Goal: Find specific page/section: Find specific page/section

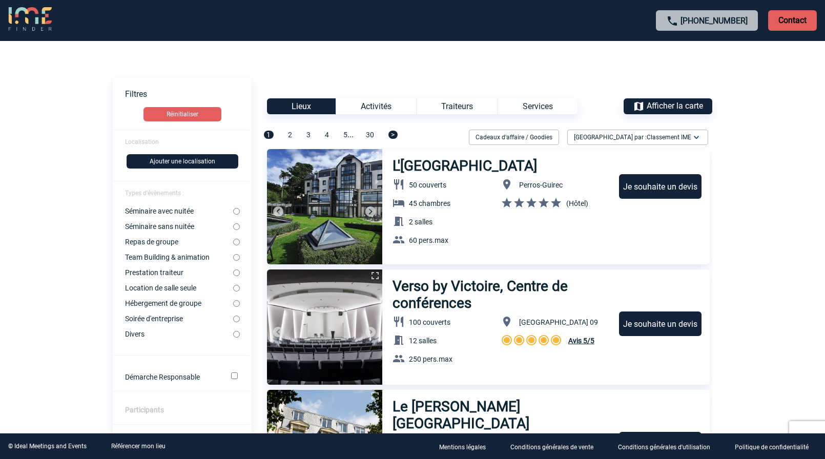
click at [648, 110] on span "Afficher la carte" at bounding box center [675, 106] width 56 height 10
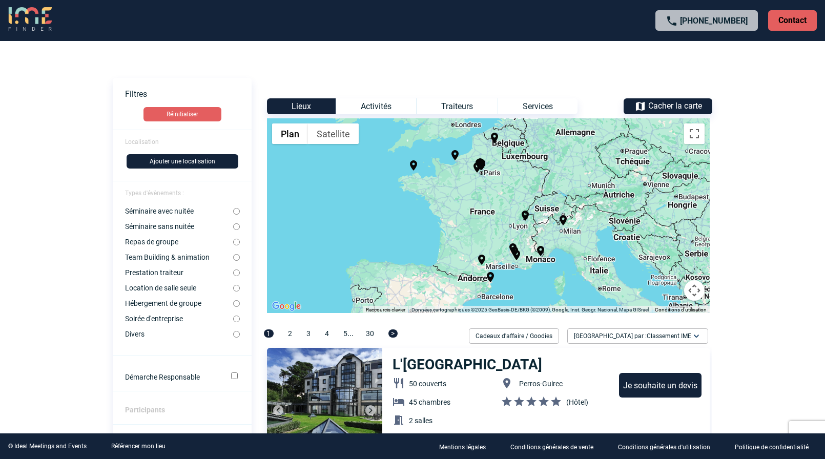
click at [375, 106] on div "Activités" at bounding box center [376, 106] width 80 height 16
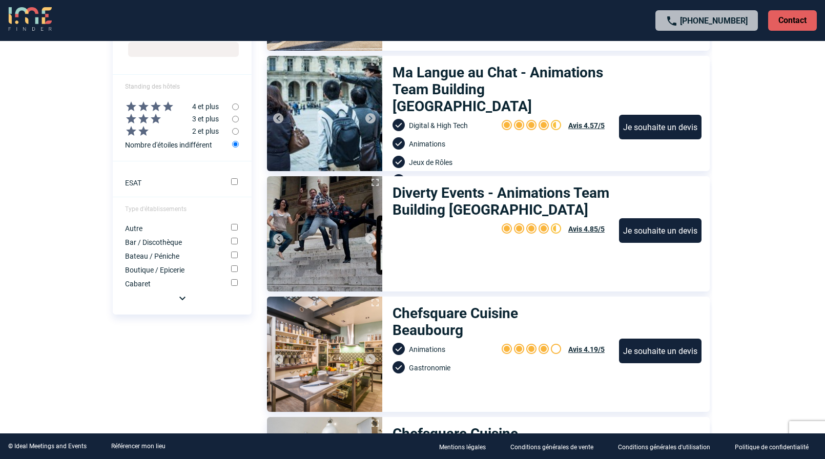
scroll to position [427, 0]
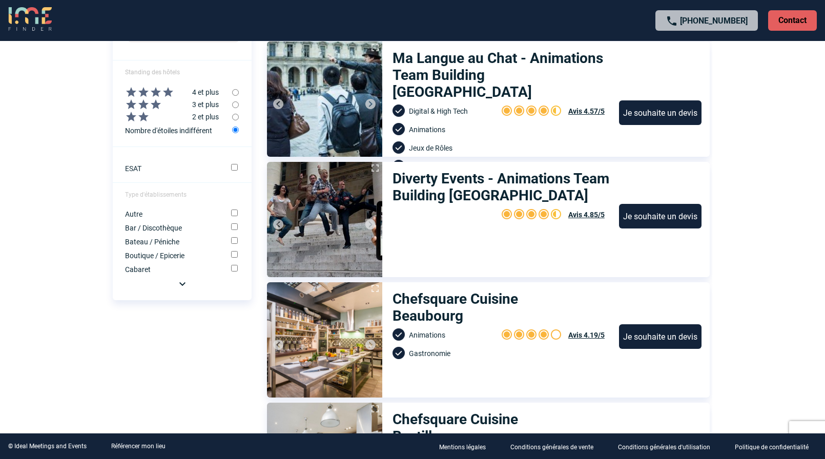
click at [182, 284] on img at bounding box center [182, 284] width 12 height 12
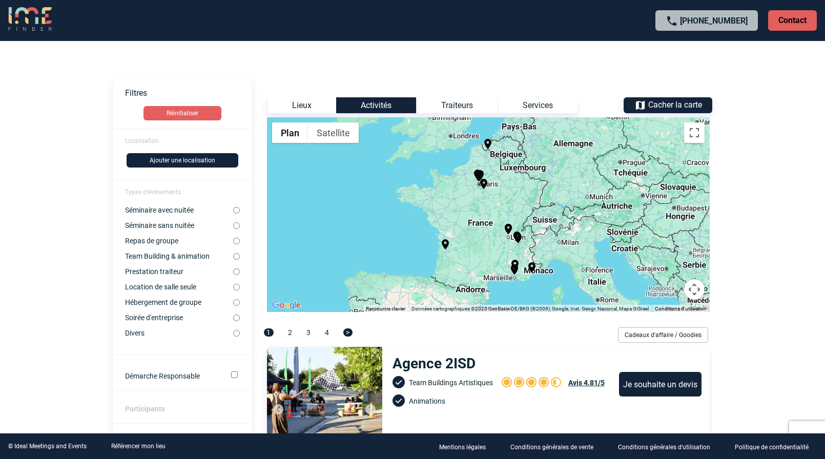
scroll to position [0, 0]
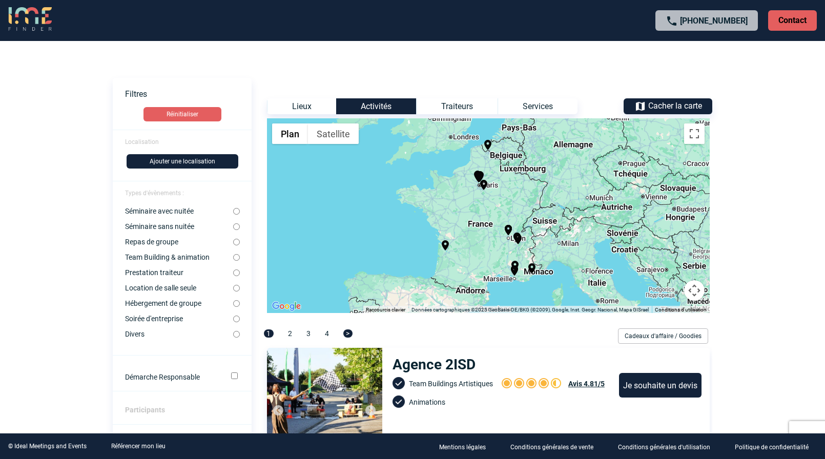
click at [676, 226] on div "Pour activer le glissement avec le clavier, appuyez sur Alt+Entrée. Une fois ce…" at bounding box center [488, 215] width 443 height 195
click at [680, 209] on div "Pour activer le glissement avec le clavier, appuyez sur Alt+Entrée. Une fois ce…" at bounding box center [488, 215] width 443 height 195
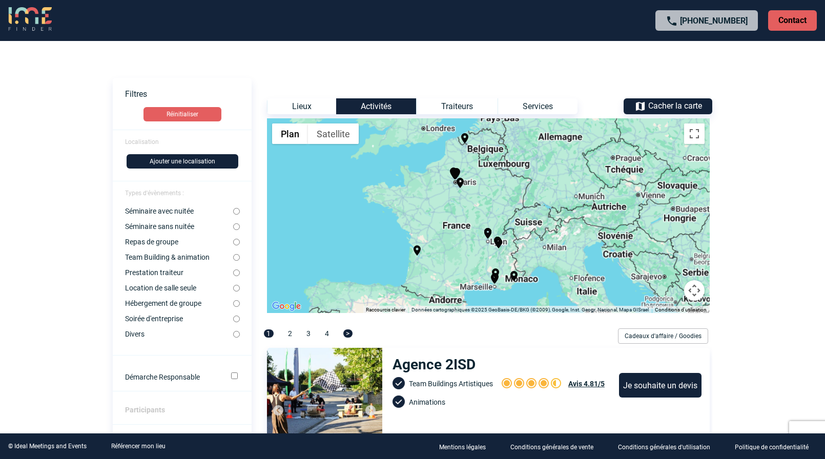
click at [680, 209] on div "Pour activer le glissement avec le clavier, appuyez sur Alt+Entrée. Une fois ce…" at bounding box center [488, 215] width 443 height 195
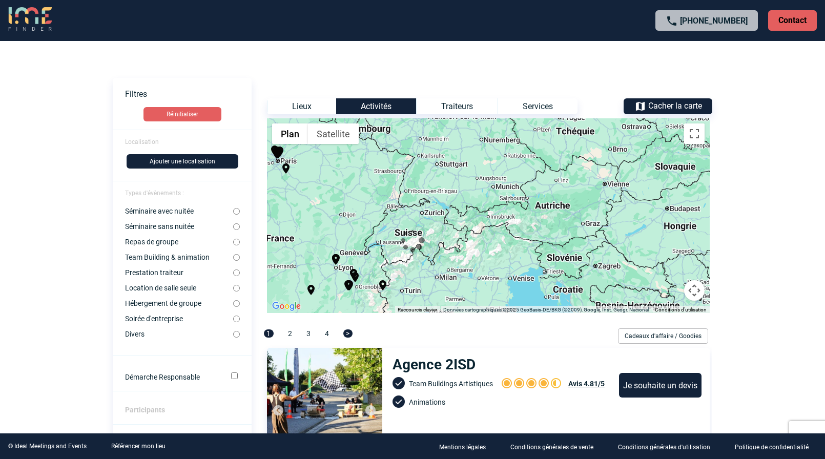
drag, startPoint x: 675, startPoint y: 224, endPoint x: 526, endPoint y: 242, distance: 149.6
click at [526, 242] on div at bounding box center [412, 242] width 625 height 55
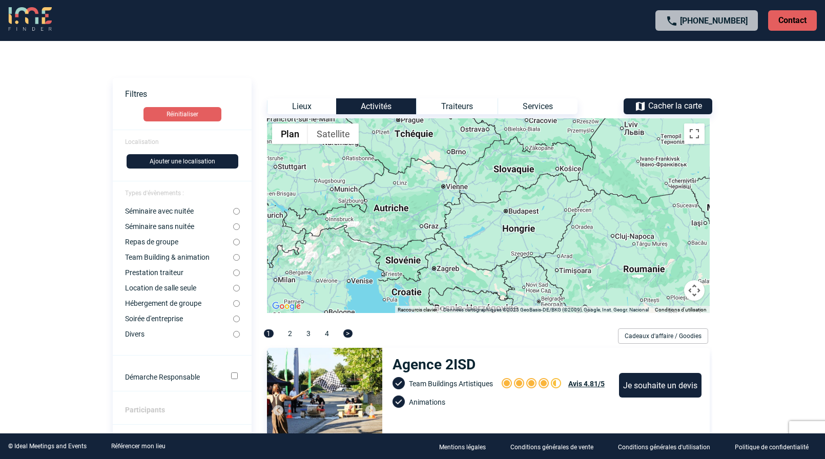
drag, startPoint x: 671, startPoint y: 225, endPoint x: 507, endPoint y: 228, distance: 164.0
click at [507, 228] on div "Pour activer le glissement avec le clavier, appuyez sur Alt+Entrée. Une fois ce…" at bounding box center [488, 215] width 443 height 195
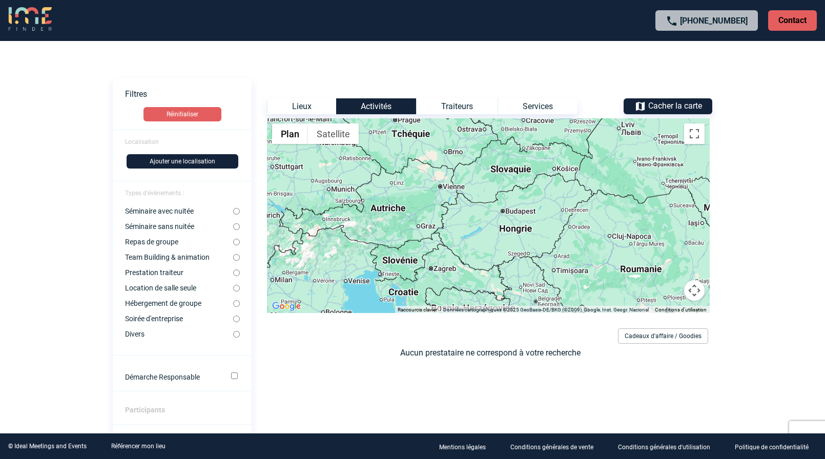
click at [522, 223] on div at bounding box center [488, 215] width 443 height 195
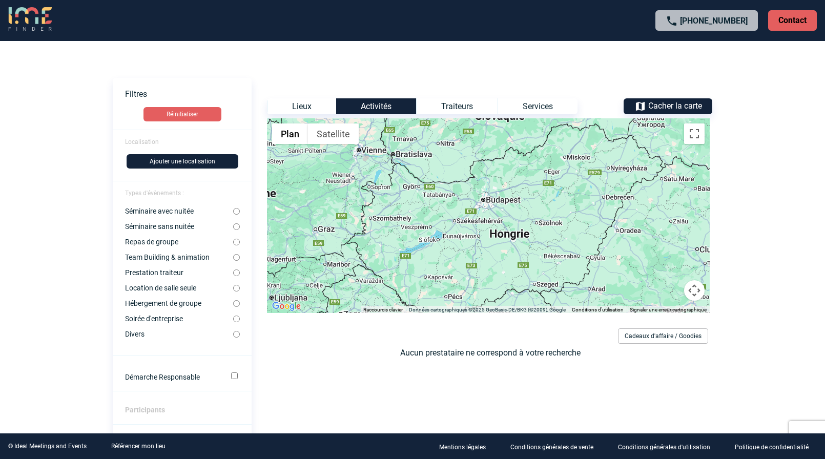
click at [481, 225] on div at bounding box center [488, 215] width 443 height 195
click at [290, 105] on div "Lieux" at bounding box center [301, 106] width 69 height 16
click at [234, 244] on input "Repas de groupe" at bounding box center [236, 242] width 7 height 7
radio input "true"
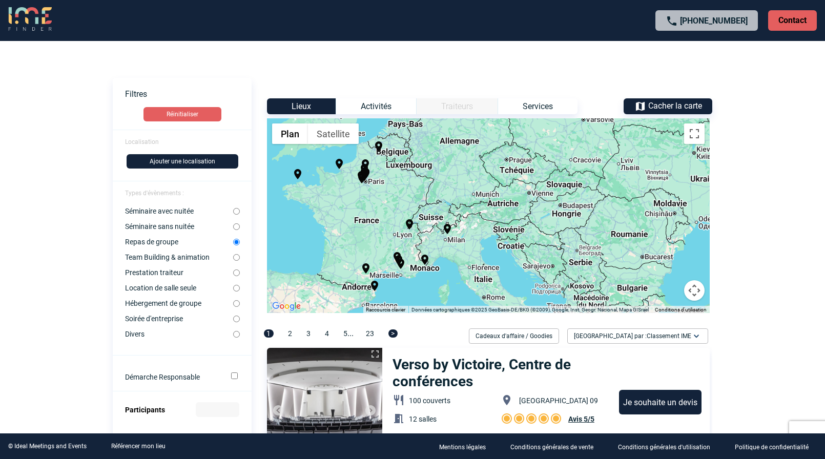
drag, startPoint x: 584, startPoint y: 239, endPoint x: 463, endPoint y: 250, distance: 120.9
click at [463, 250] on div "Pour activer le glissement avec le clavier, appuyez sur Alt+Entrée. Une fois ce…" at bounding box center [488, 215] width 443 height 195
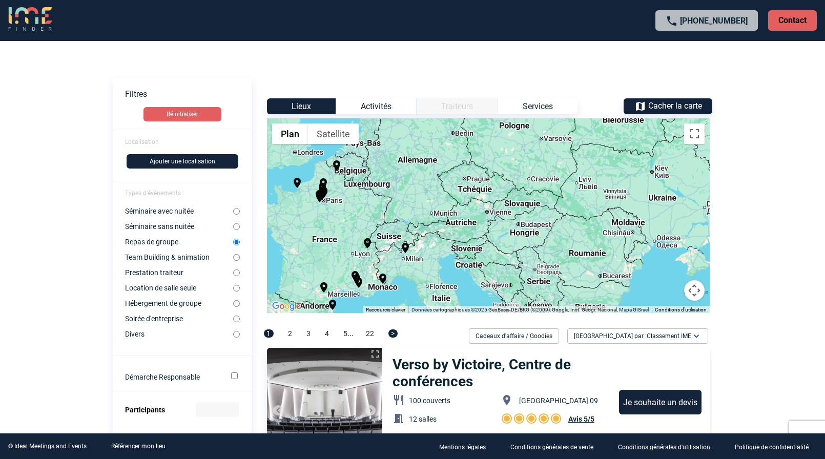
drag, startPoint x: 571, startPoint y: 218, endPoint x: 494, endPoint y: 240, distance: 80.6
click at [494, 240] on div "Pour activer le glissement avec le clavier, appuyez sur Alt+Entrée. Une fois ce…" at bounding box center [488, 215] width 443 height 195
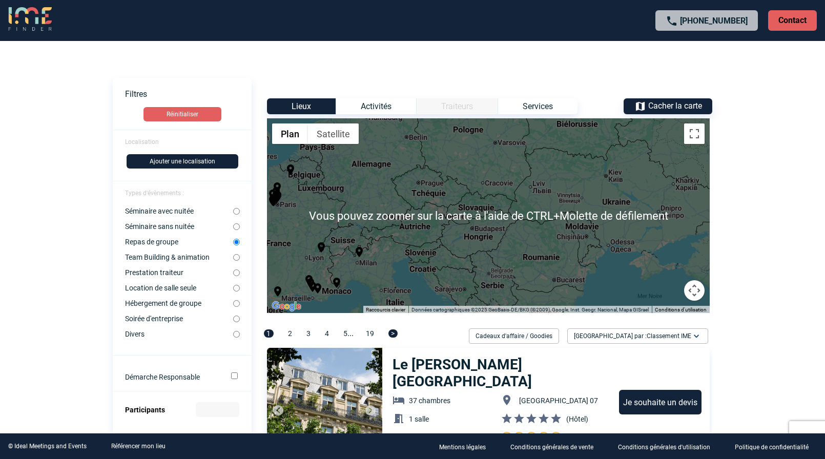
click at [633, 220] on div "Pour activer le glissement avec le clavier, appuyez sur Alt+Entrée. Une fois ce…" at bounding box center [488, 215] width 443 height 195
